Goal: Find specific page/section: Find specific page/section

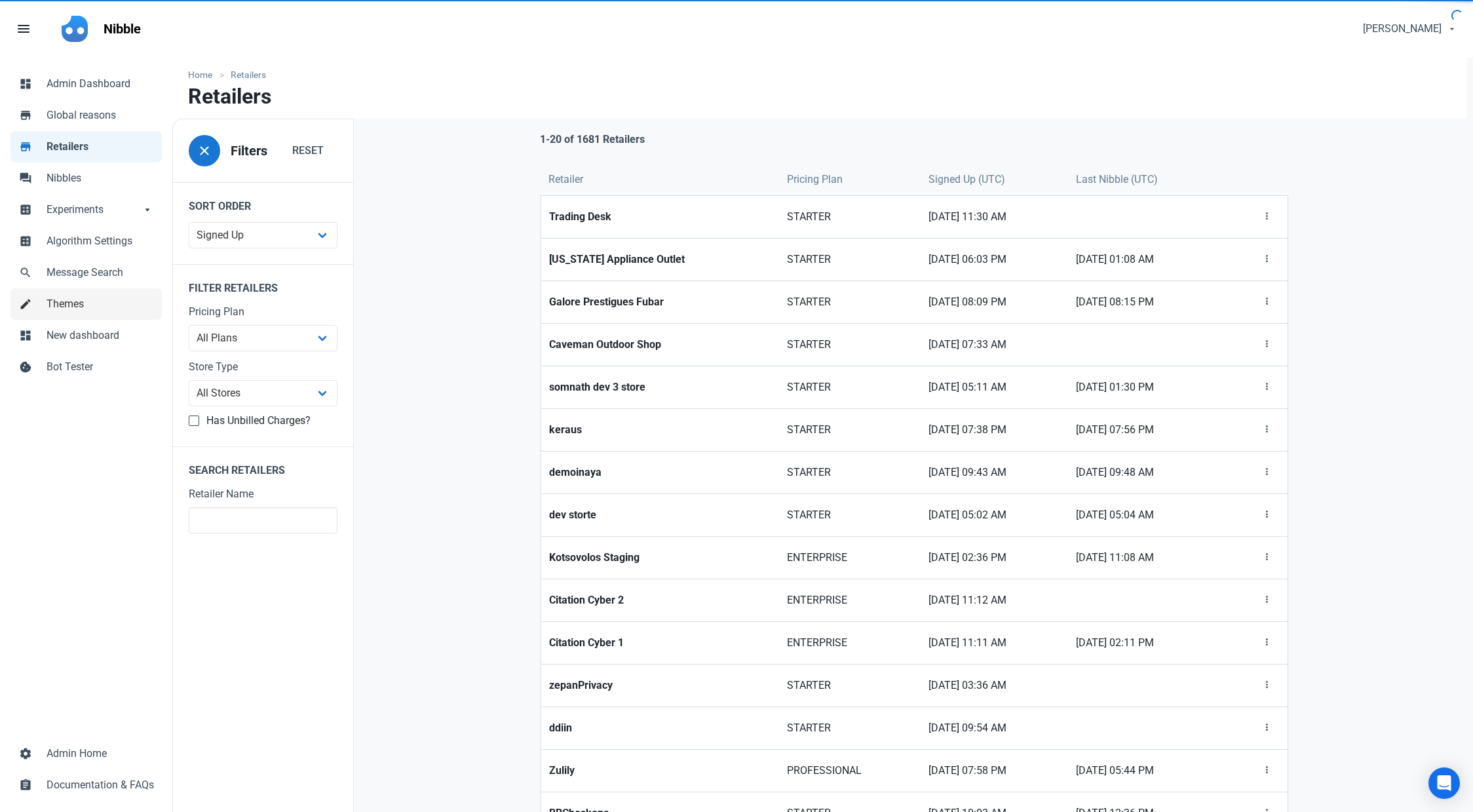
click at [69, 310] on span "Themes" at bounding box center [100, 304] width 107 height 16
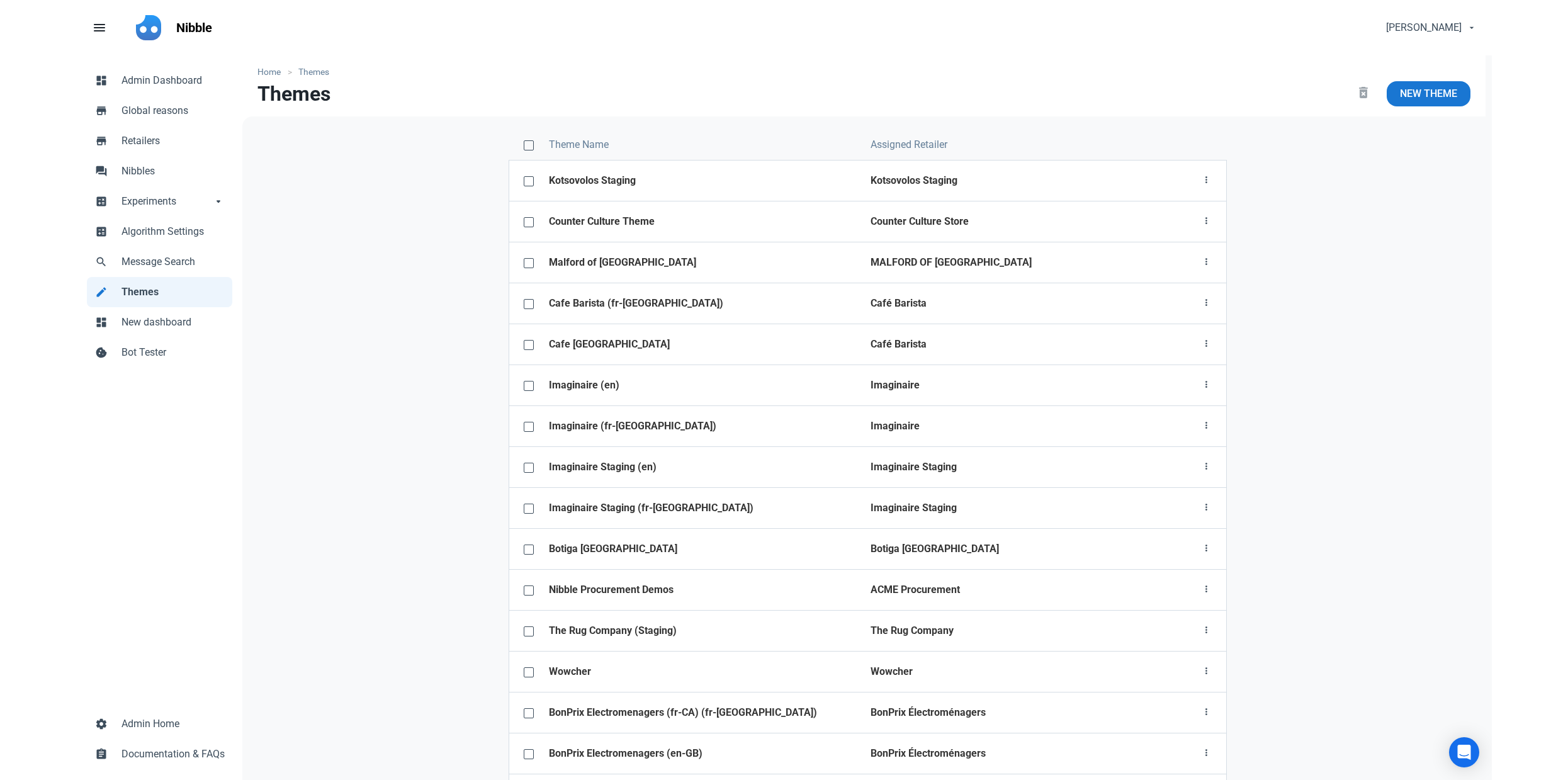
scroll to position [4087, 0]
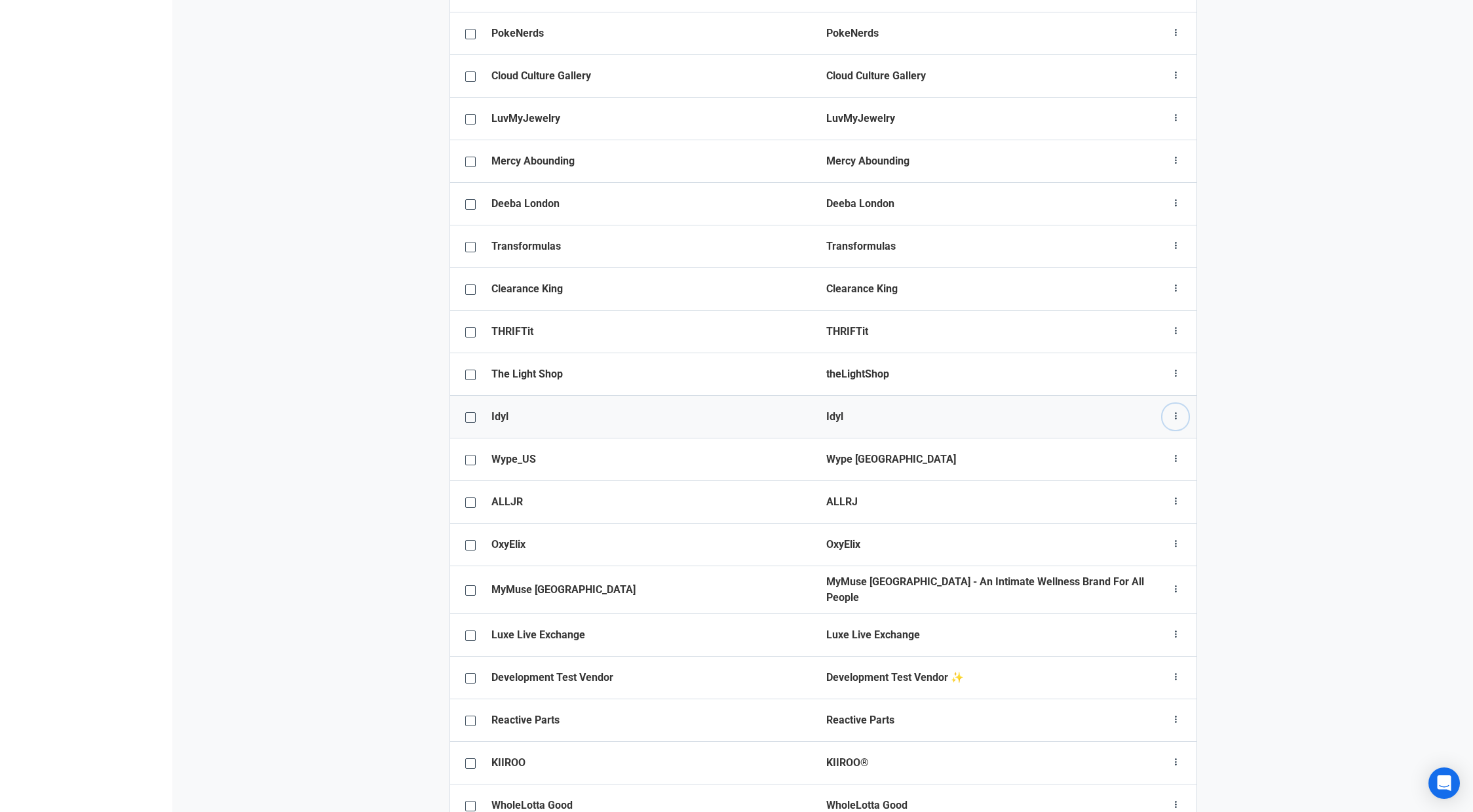
click at [1178, 408] on icon "button" at bounding box center [1175, 417] width 10 height 17
click at [1110, 481] on link "Theme configurator" at bounding box center [1128, 492] width 123 height 21
